Goal: Information Seeking & Learning: Learn about a topic

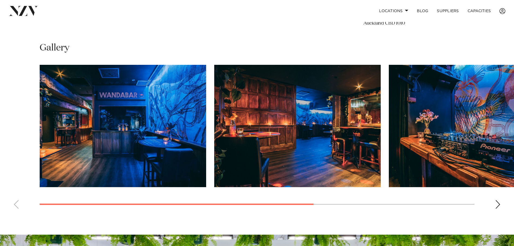
scroll to position [216, 0]
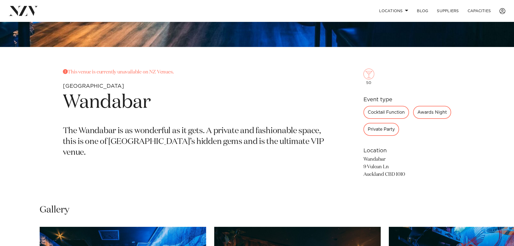
click at [282, 145] on p "The Wandabar is as wonderful as it gets. A private and fashionable space, this …" at bounding box center [194, 142] width 262 height 32
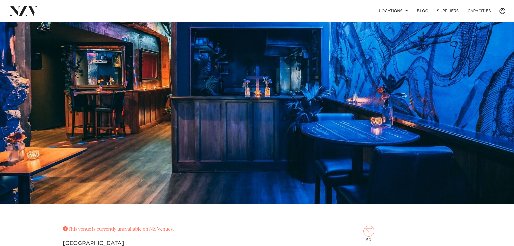
scroll to position [54, 0]
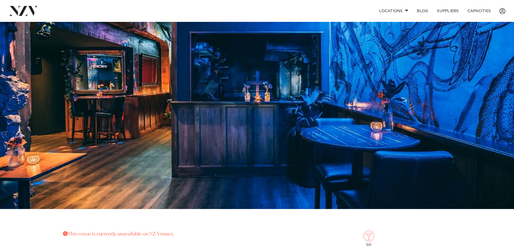
click at [284, 118] on img at bounding box center [257, 88] width 514 height 241
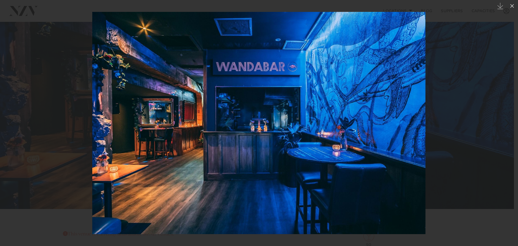
click at [406, 125] on img at bounding box center [258, 123] width 333 height 222
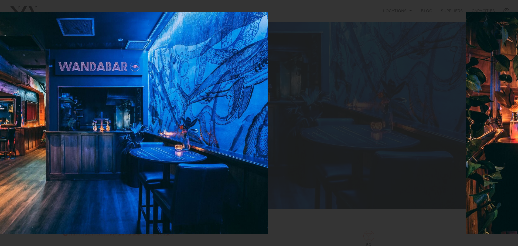
drag, startPoint x: 410, startPoint y: 124, endPoint x: 238, endPoint y: 120, distance: 171.7
click at [240, 121] on img at bounding box center [101, 123] width 333 height 222
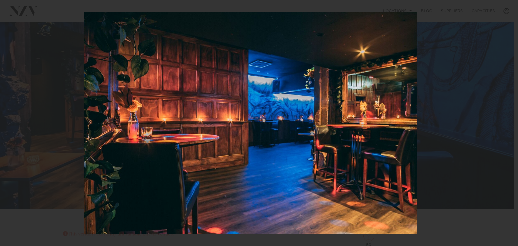
drag, startPoint x: 457, startPoint y: 120, endPoint x: 294, endPoint y: 118, distance: 163.0
click at [295, 119] on div at bounding box center [251, 123] width 518 height 246
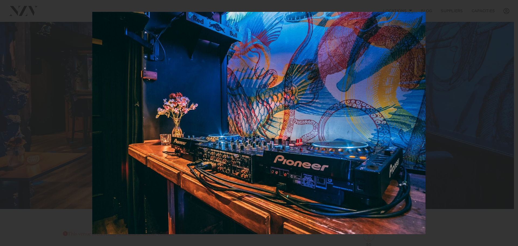
drag, startPoint x: 363, startPoint y: 123, endPoint x: 271, endPoint y: 125, distance: 92.0
click at [280, 124] on img at bounding box center [258, 123] width 333 height 222
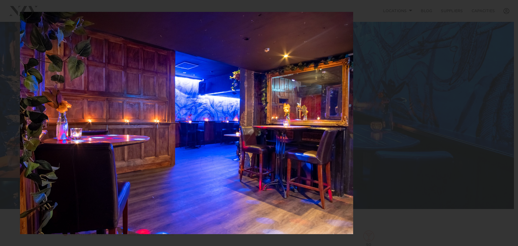
drag, startPoint x: 441, startPoint y: 104, endPoint x: 370, endPoint y: 112, distance: 71.4
click at [372, 112] on div at bounding box center [187, 123] width 518 height 246
